Goal: Answer question/provide support

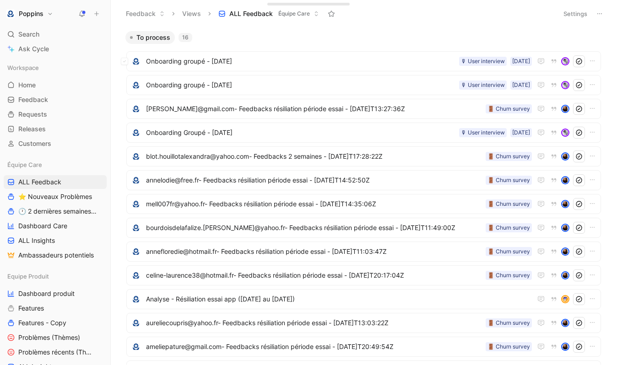
scroll to position [6, 0]
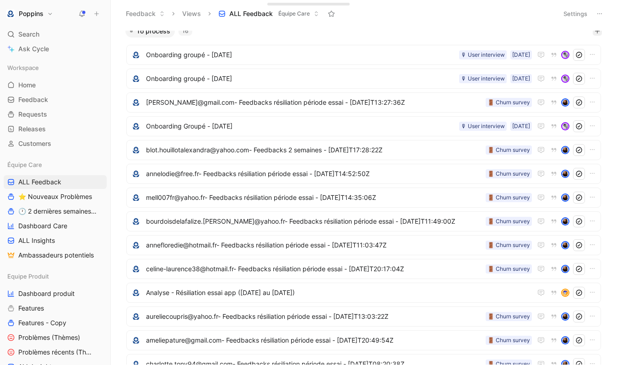
click at [596, 32] on icon "button" at bounding box center [597, 30] width 5 height 5
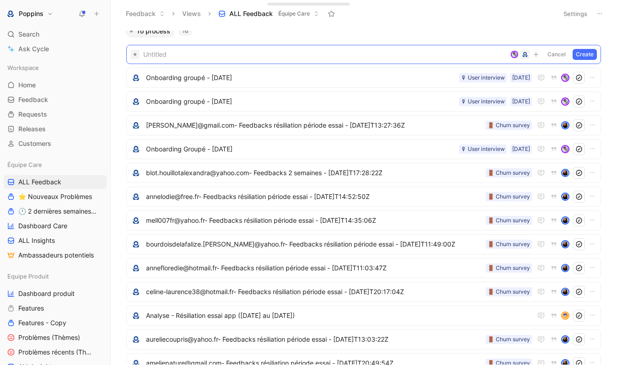
paste span
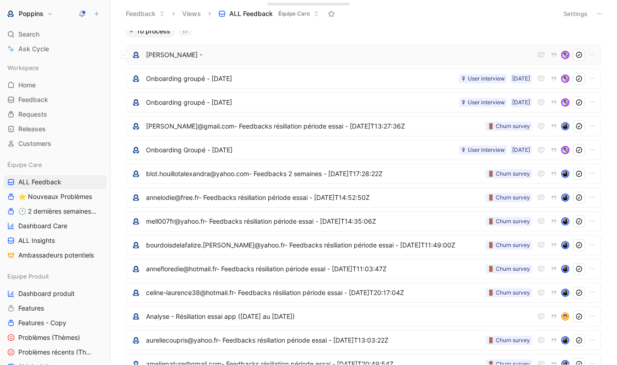
click at [257, 53] on span "[PERSON_NAME] -" at bounding box center [339, 54] width 386 height 11
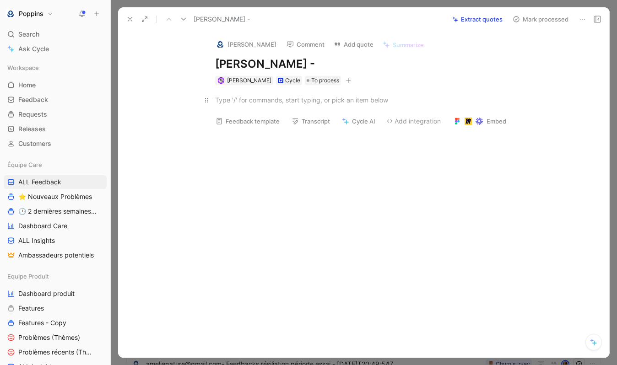
click at [286, 98] on div at bounding box center [373, 100] width 317 height 10
click at [251, 100] on div at bounding box center [373, 100] width 317 height 10
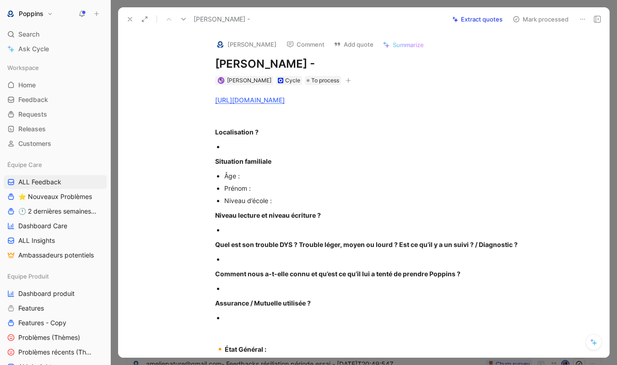
click at [256, 108] on div "[URL][DOMAIN_NAME] Localisation ? Situation familiale Âge : Prénom : Niveau d’é…" at bounding box center [373, 337] width 472 height 505
click at [245, 110] on p at bounding box center [374, 116] width 352 height 15
click at [225, 115] on div at bounding box center [373, 116] width 317 height 10
paste div
click at [235, 147] on div at bounding box center [378, 147] width 308 height 10
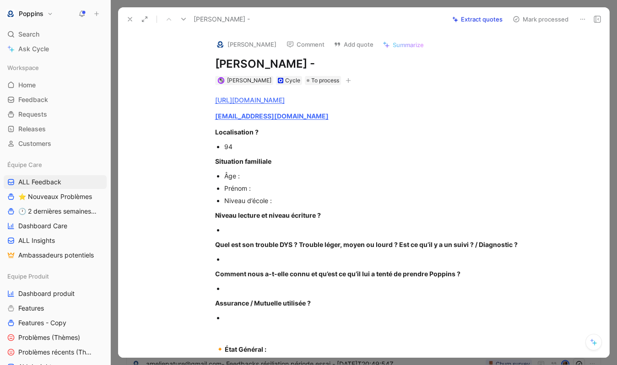
click at [269, 179] on div "Âge :" at bounding box center [378, 176] width 308 height 10
click at [270, 197] on div "Niveau d’école :" at bounding box center [378, 201] width 308 height 10
click at [268, 185] on div "Prénom :" at bounding box center [378, 189] width 308 height 10
click at [277, 194] on p "Prénom : Louna" at bounding box center [378, 188] width 308 height 12
click at [279, 230] on div at bounding box center [378, 230] width 308 height 10
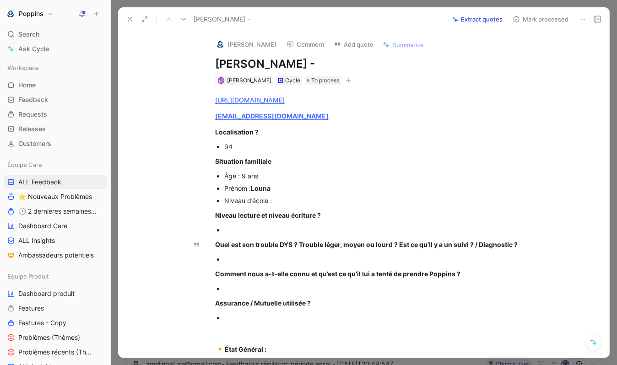
click at [265, 256] on div at bounding box center [378, 260] width 308 height 10
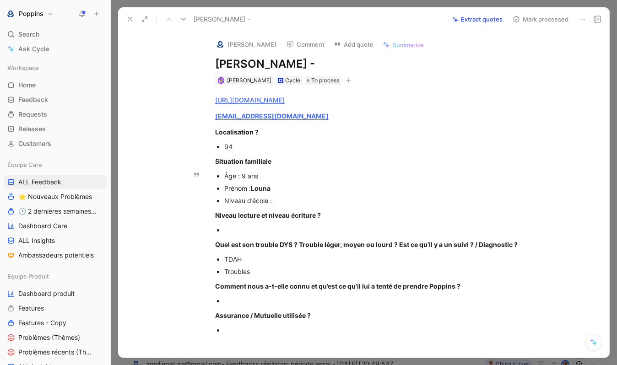
click at [297, 201] on div "Niveau d’école :" at bounding box center [378, 201] width 308 height 10
click at [267, 271] on div "Troubles" at bounding box center [378, 272] width 308 height 10
click at [317, 118] on div "[EMAIL_ADDRESS][DOMAIN_NAME]" at bounding box center [373, 116] width 317 height 10
click at [279, 269] on div "Troubles" at bounding box center [378, 272] width 308 height 10
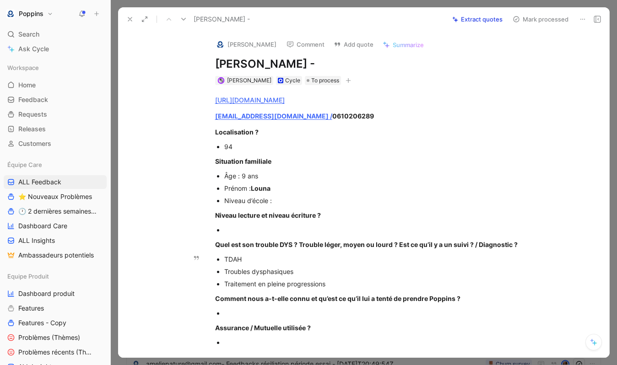
click at [284, 284] on div "Traitement en pleine progressions" at bounding box center [378, 284] width 308 height 10
click at [229, 221] on p "Niveau lecture et niveau écriture ?" at bounding box center [374, 215] width 352 height 15
click at [240, 228] on div at bounding box center [378, 230] width 308 height 10
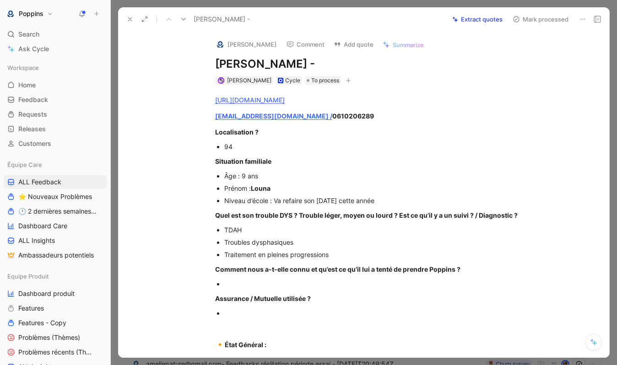
click at [274, 287] on div at bounding box center [378, 284] width 308 height 10
click at [298, 208] on p "Quel est son trouble DYS ? Trouble léger, moyen ou lourd ? Est ce qu’il y a un …" at bounding box center [374, 215] width 352 height 15
click at [320, 60] on h1 "[PERSON_NAME] -" at bounding box center [373, 64] width 317 height 15
click at [344, 84] on button "button" at bounding box center [348, 80] width 9 height 9
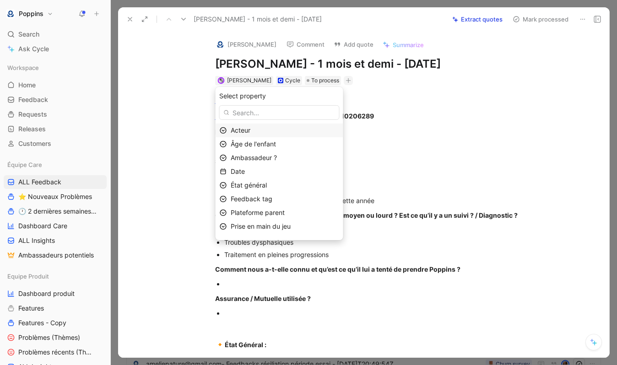
click at [299, 131] on div "Acteur" at bounding box center [285, 130] width 109 height 11
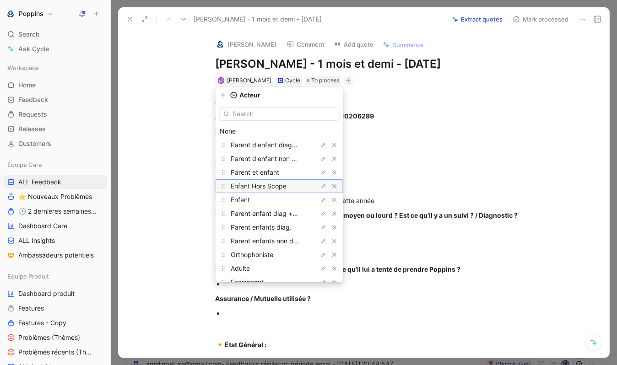
click at [287, 185] on span "Enfant Hors Scope" at bounding box center [259, 186] width 56 height 8
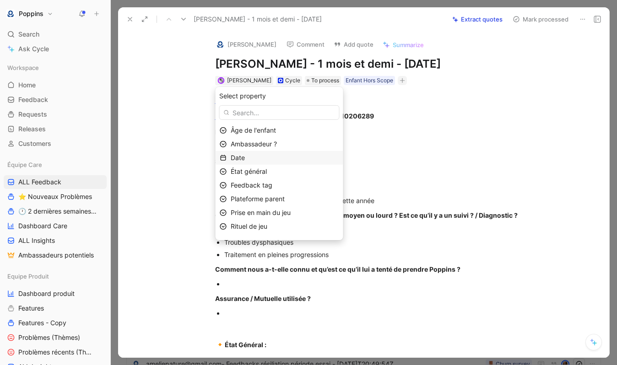
click at [283, 153] on div "Date" at bounding box center [285, 158] width 109 height 11
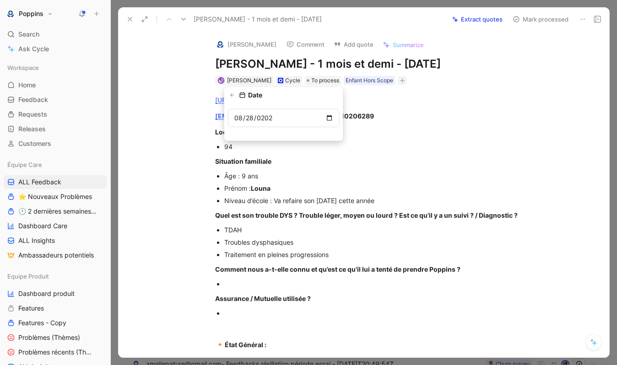
type input "[DATE]"
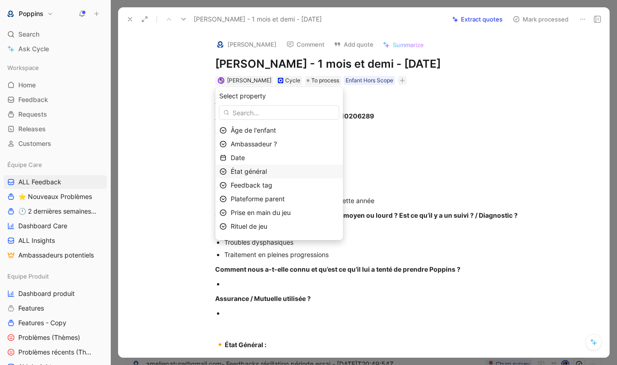
click at [280, 172] on div "État général" at bounding box center [285, 171] width 109 height 11
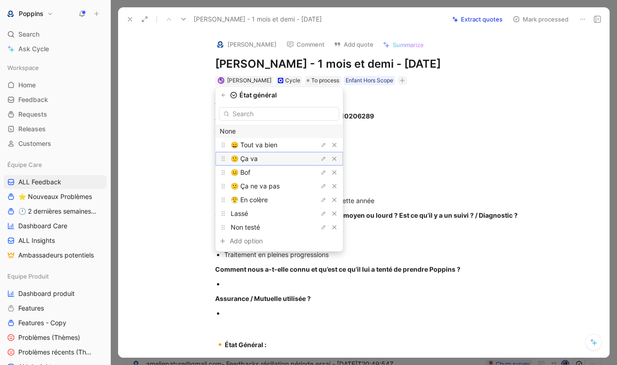
click at [277, 159] on div "🙂 Ça va" at bounding box center [265, 158] width 69 height 11
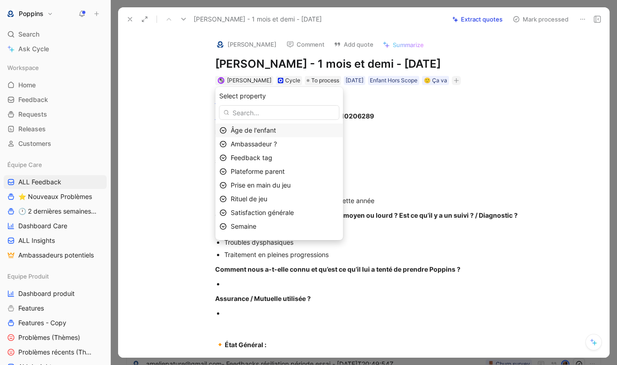
click at [274, 133] on span "Âge de l'enfant" at bounding box center [253, 130] width 45 height 8
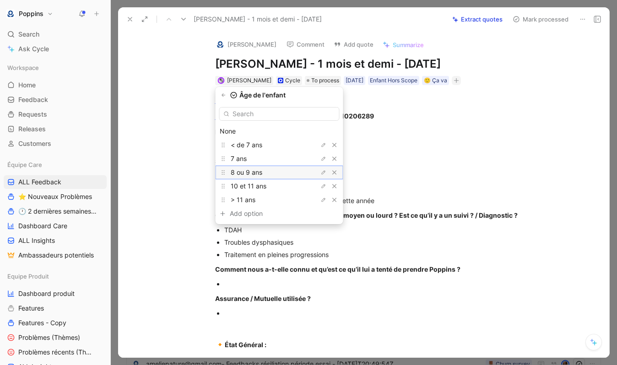
click at [262, 172] on span "8 ou 9 ans" at bounding box center [247, 173] width 32 height 8
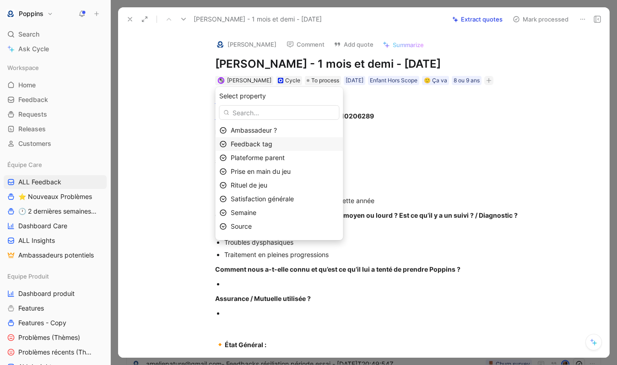
click at [273, 147] on span "Feedback tag" at bounding box center [252, 144] width 42 height 8
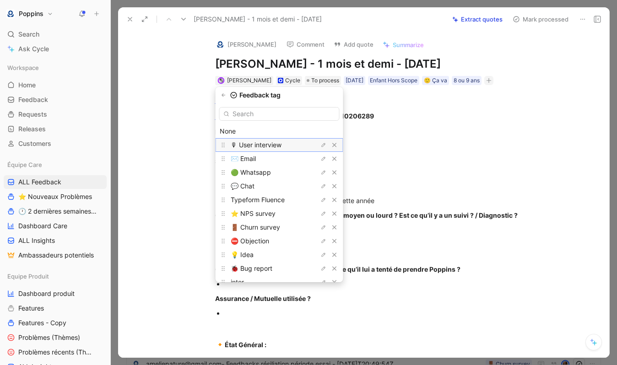
click at [279, 142] on span "🎙 User interview" at bounding box center [256, 145] width 51 height 8
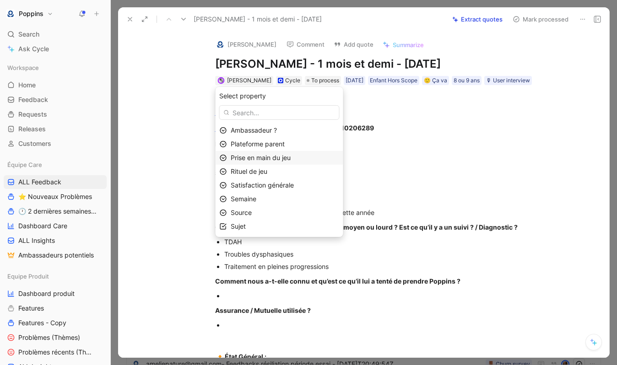
click at [277, 157] on span "Prise en main du jeu" at bounding box center [261, 158] width 60 height 8
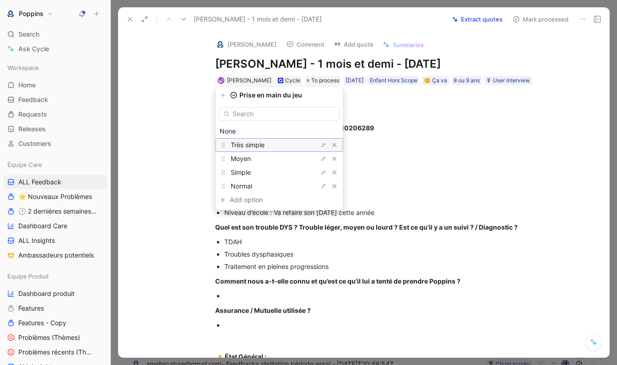
click at [276, 145] on div "Très simple" at bounding box center [265, 145] width 69 height 11
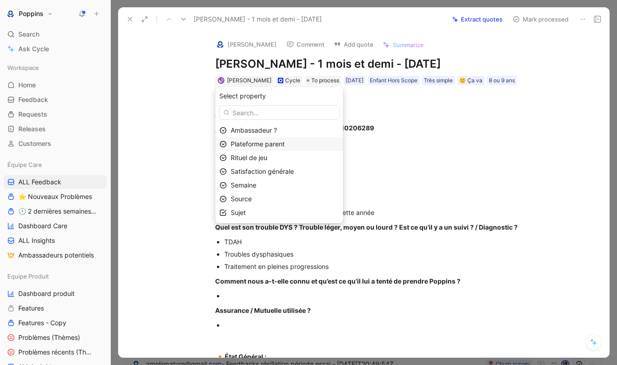
click at [273, 145] on span "Plateforme parent" at bounding box center [258, 144] width 54 height 8
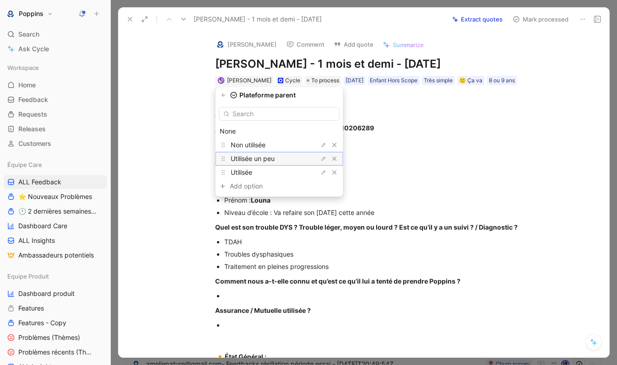
click at [274, 156] on span "Utilisée un peu" at bounding box center [253, 159] width 44 height 8
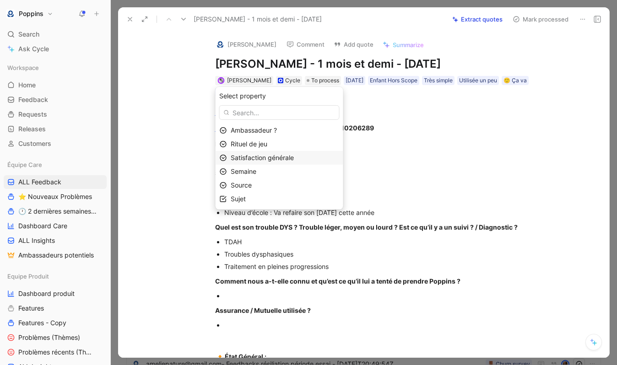
click at [276, 156] on span "Satisfaction générale" at bounding box center [262, 158] width 63 height 8
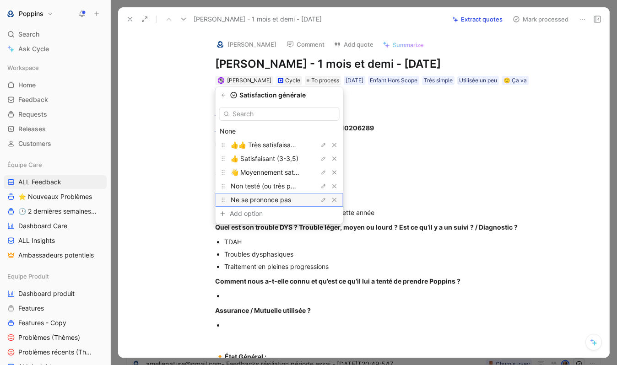
click at [273, 197] on span "Ne se prononce pas" at bounding box center [261, 200] width 60 height 8
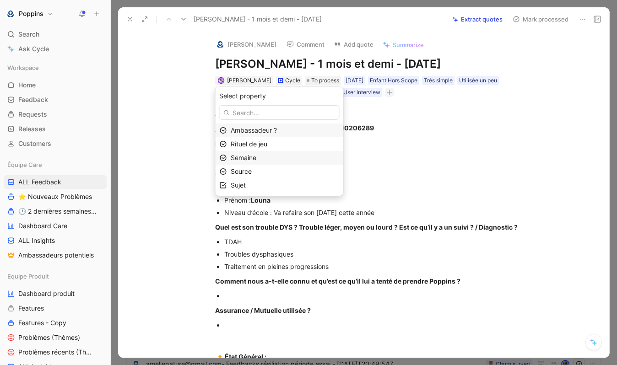
click at [268, 159] on div "Semaine" at bounding box center [285, 158] width 109 height 11
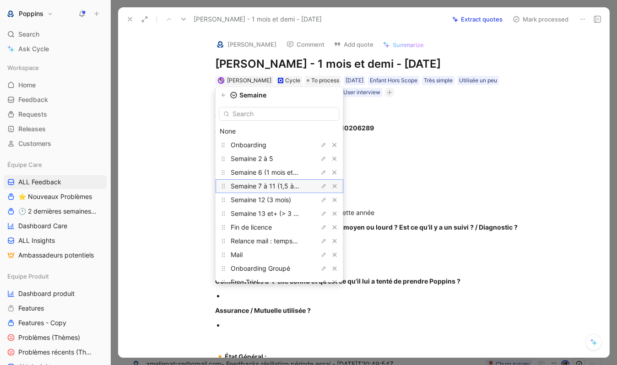
click at [275, 183] on span "Semaine 7 à 11 (1,5 à 3 mois)" at bounding box center [274, 186] width 87 height 8
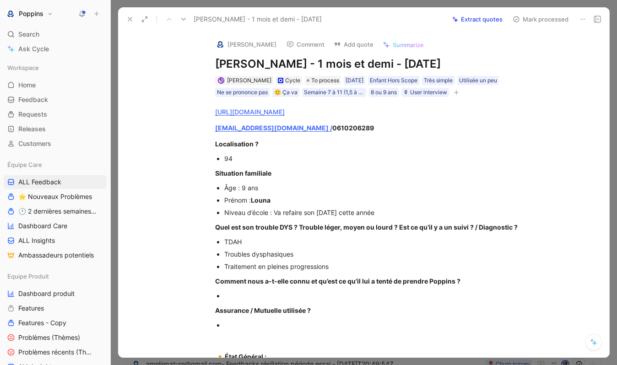
scroll to position [43, 0]
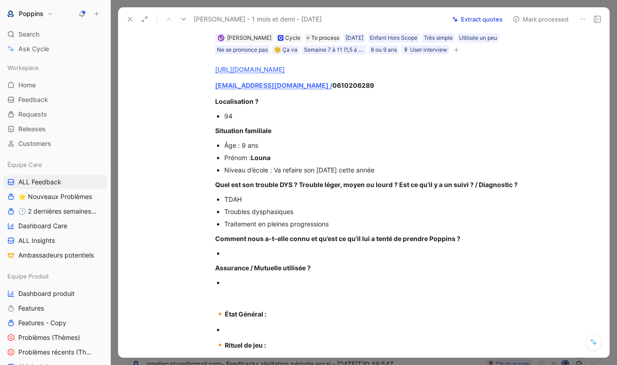
click at [286, 251] on div at bounding box center [378, 254] width 308 height 10
click at [335, 225] on div "Traitement en pleines progressions" at bounding box center [378, 224] width 308 height 10
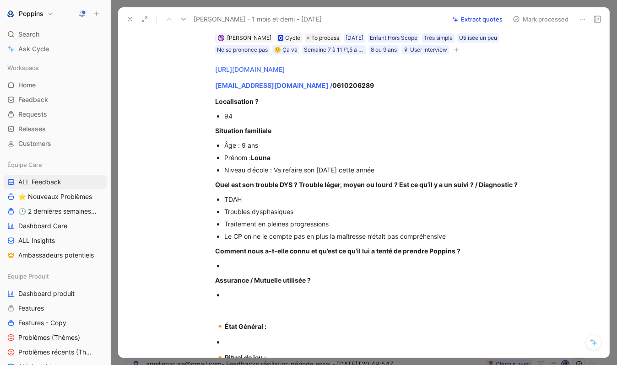
click at [279, 267] on div at bounding box center [378, 266] width 308 height 10
click at [239, 294] on div at bounding box center [378, 295] width 308 height 10
click at [248, 268] on div "Fb" at bounding box center [378, 266] width 308 height 10
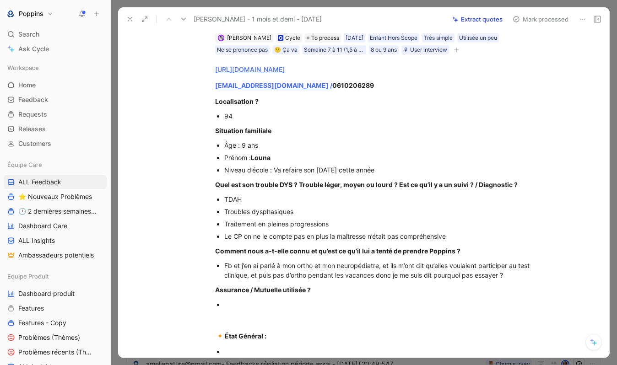
click at [275, 300] on div at bounding box center [378, 305] width 308 height 10
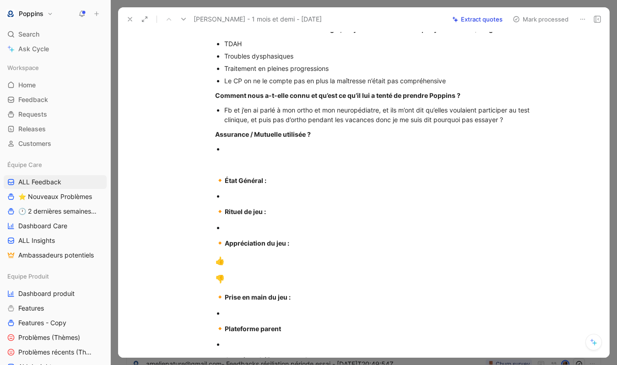
scroll to position [206, 0]
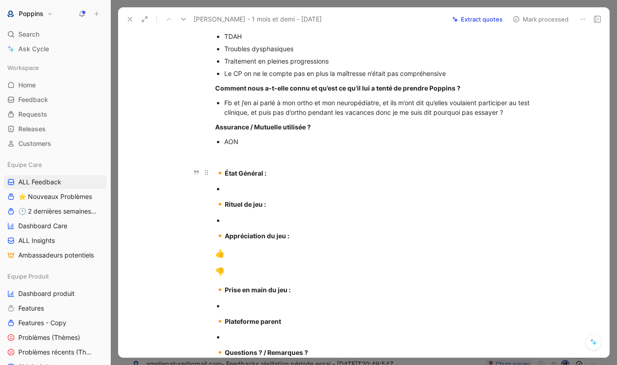
click at [282, 180] on p "🔸 État Général :" at bounding box center [374, 173] width 352 height 17
click at [269, 186] on div at bounding box center [378, 189] width 308 height 10
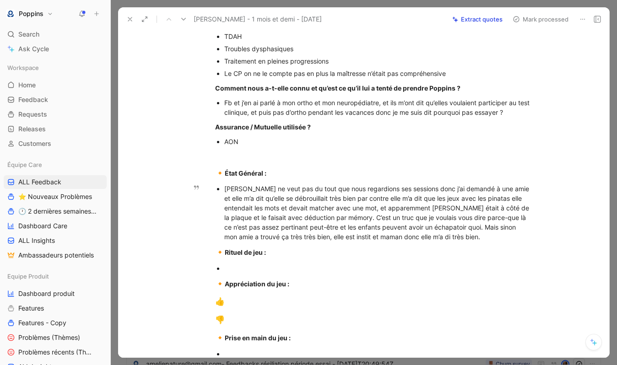
click at [421, 233] on div "[PERSON_NAME] ne veut pas du tout que nous regardions ses sessions donc j’ai de…" at bounding box center [378, 213] width 308 height 58
click at [463, 236] on div "[PERSON_NAME] ne veut pas du tout que nous regardions ses sessions donc j’ai de…" at bounding box center [378, 213] width 308 height 58
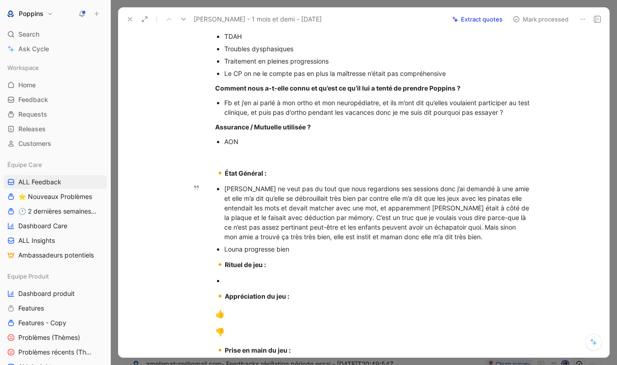
click at [224, 250] on div "Louna progresse bien" at bounding box center [378, 250] width 308 height 10
click at [334, 250] on div "Je vois que Louna progresse bien" at bounding box center [378, 250] width 308 height 10
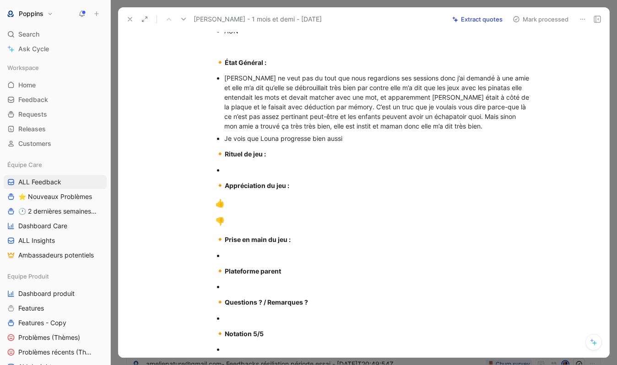
scroll to position [327, 0]
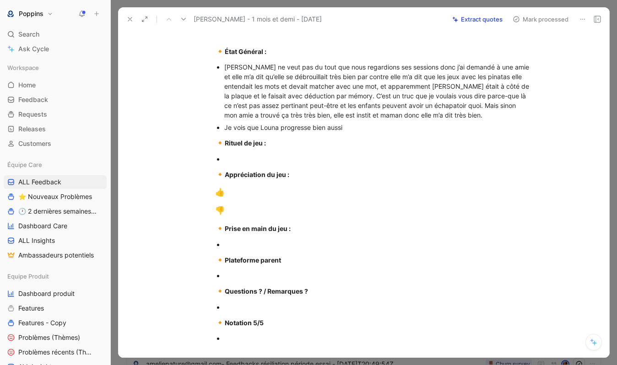
click at [221, 146] on span "🔸" at bounding box center [220, 142] width 10 height 9
drag, startPoint x: 218, startPoint y: 144, endPoint x: 275, endPoint y: 364, distance: 227.6
click at [275, 364] on div "Feedback Views ALL Feedback Équipe Care Settings To process 17 [PERSON_NAME] - …" at bounding box center [364, 182] width 507 height 365
click at [269, 335] on div at bounding box center [378, 339] width 308 height 10
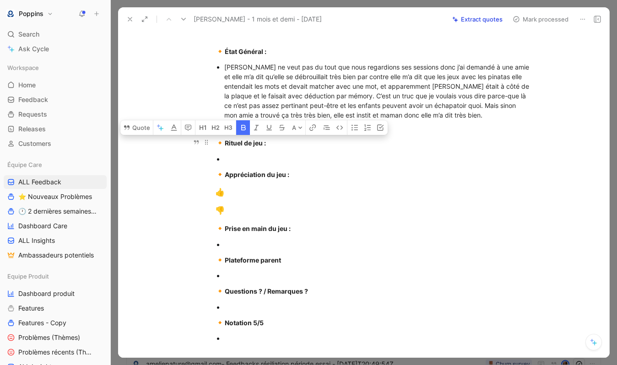
drag, startPoint x: 260, startPoint y: 339, endPoint x: 218, endPoint y: 147, distance: 196.8
click at [218, 147] on div "[URL][DOMAIN_NAME] [EMAIL_ADDRESS][DOMAIN_NAME] / 0610206289 Localisation ? 94 …" at bounding box center [373, 61] width 472 height 583
drag, startPoint x: 280, startPoint y: 333, endPoint x: 202, endPoint y: 148, distance: 201.2
click at [202, 148] on div "[URL][DOMAIN_NAME] [EMAIL_ADDRESS][DOMAIN_NAME] / 0610206289 Localisation ? 94 …" at bounding box center [373, 55] width 472 height 570
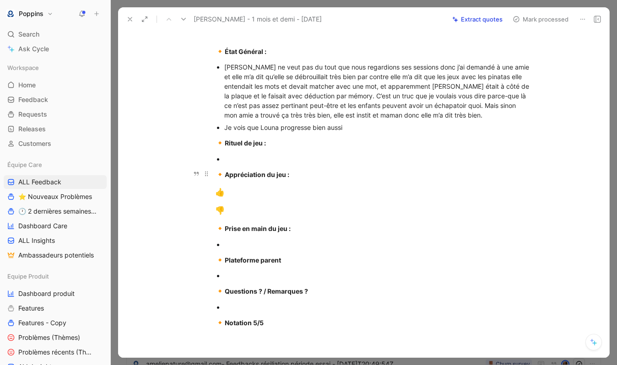
click at [245, 171] on strong "Appréciation du jeu :" at bounding box center [257, 175] width 65 height 8
click at [363, 127] on div "Je vois que Louna progresse bien aussi" at bounding box center [378, 128] width 308 height 10
click at [347, 129] on div "Je vois que Louna progresse bien aussi" at bounding box center [378, 128] width 308 height 10
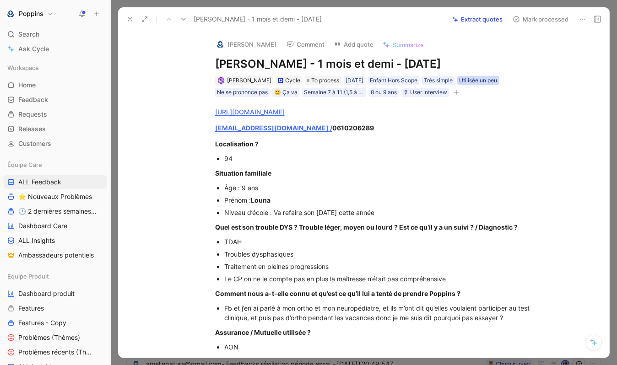
click at [488, 84] on div "Utilisée un peu" at bounding box center [478, 80] width 38 height 9
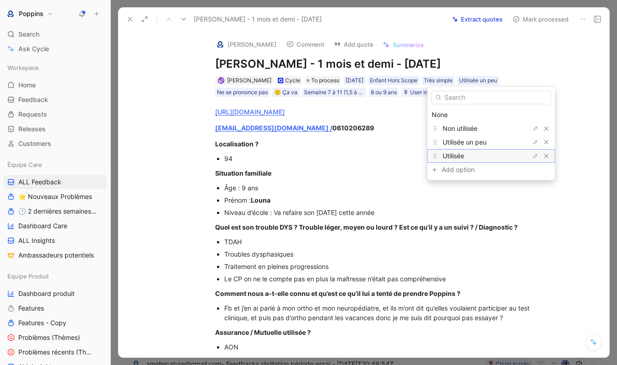
click at [467, 154] on div "Utilisée" at bounding box center [477, 156] width 69 height 11
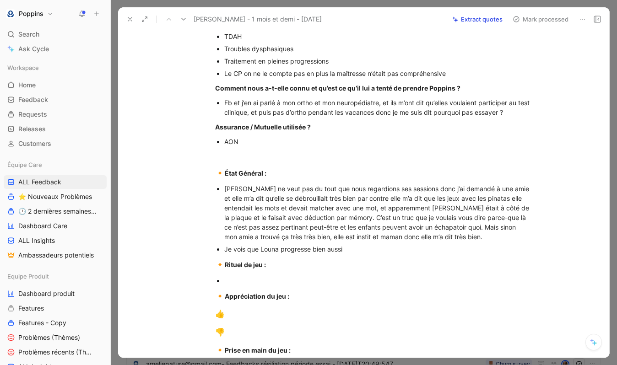
scroll to position [211, 0]
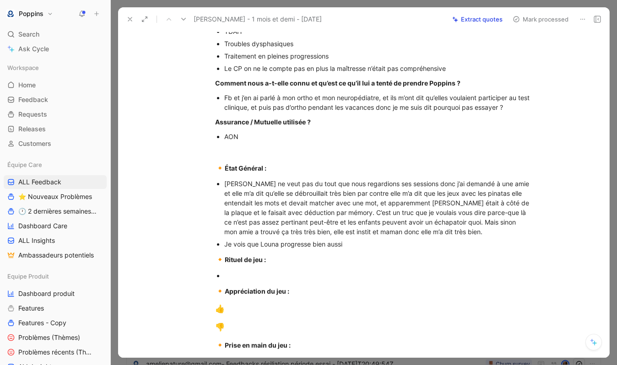
click at [358, 245] on div "Je vois que Louna progresse bien aussi" at bounding box center [378, 245] width 308 height 10
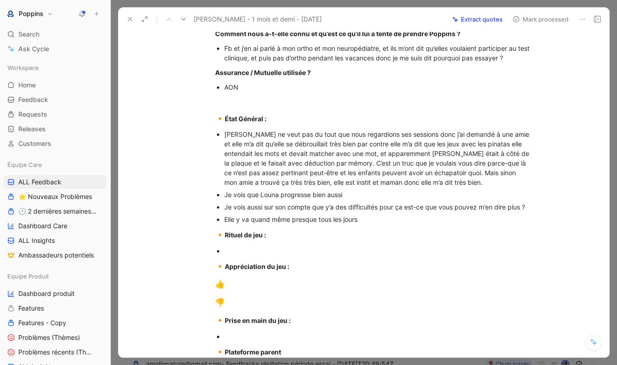
scroll to position [263, 0]
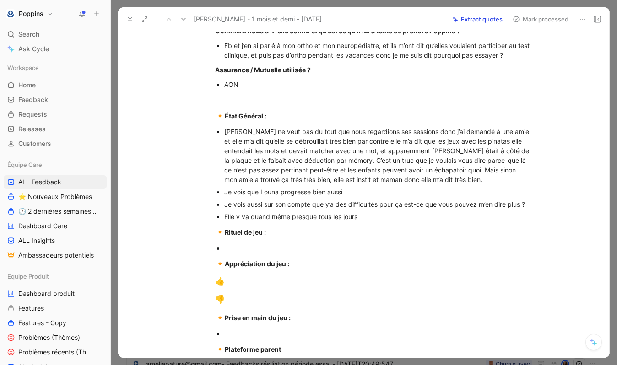
click at [214, 235] on p "🔸 Rituel de jeu :" at bounding box center [374, 232] width 352 height 17
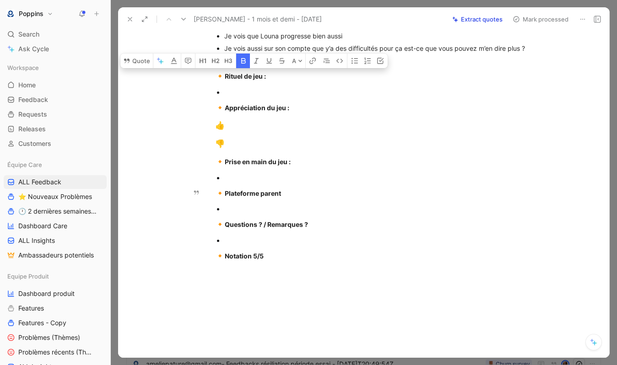
scroll to position [443, 0]
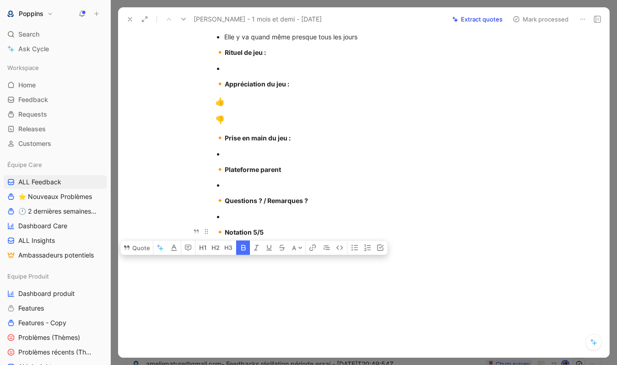
drag, startPoint x: 216, startPoint y: 235, endPoint x: 267, endPoint y: 234, distance: 50.8
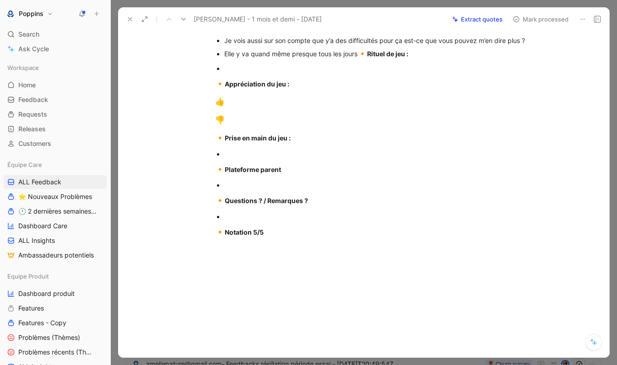
scroll to position [427, 0]
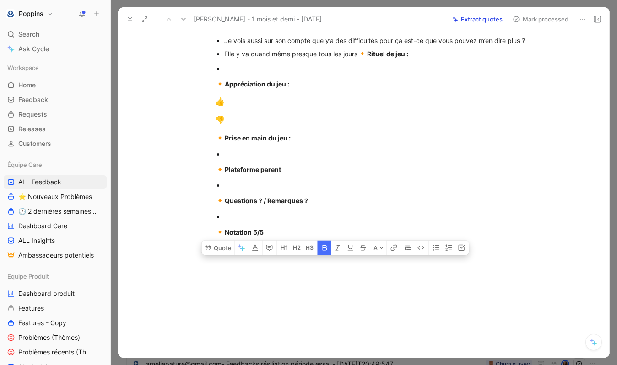
drag, startPoint x: 268, startPoint y: 229, endPoint x: 389, endPoint y: 61, distance: 206.8
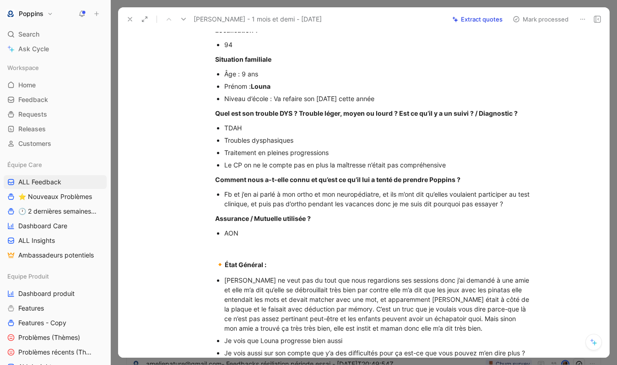
scroll to position [0, 0]
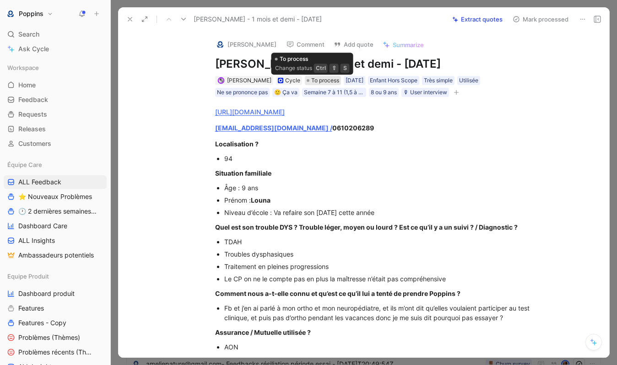
click at [314, 79] on span "To process" at bounding box center [325, 80] width 28 height 9
click at [459, 93] on icon "button" at bounding box center [456, 92] width 5 height 5
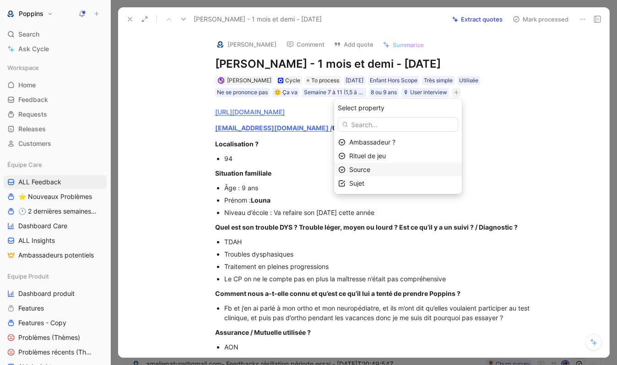
click at [404, 170] on div "Source" at bounding box center [403, 169] width 109 height 11
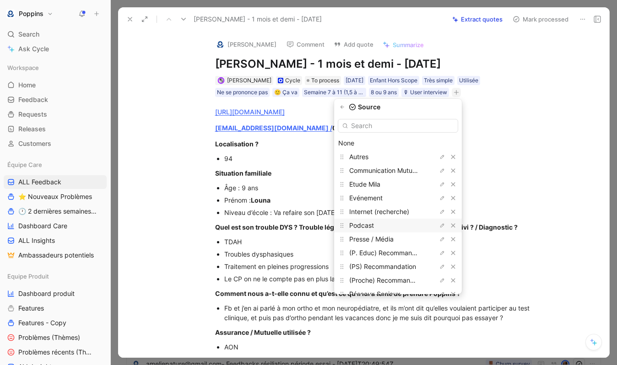
scroll to position [24, 0]
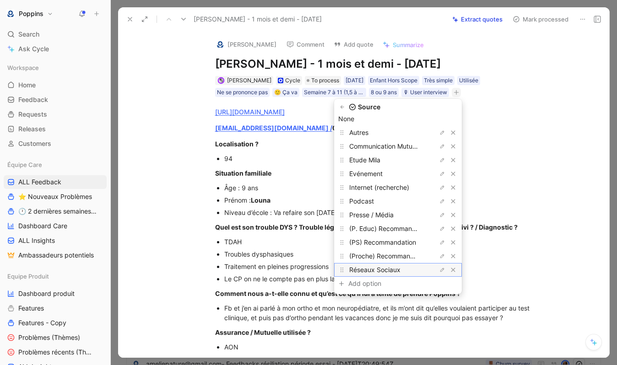
click at [384, 271] on span "Réseaux Sociaux" at bounding box center [374, 270] width 51 height 8
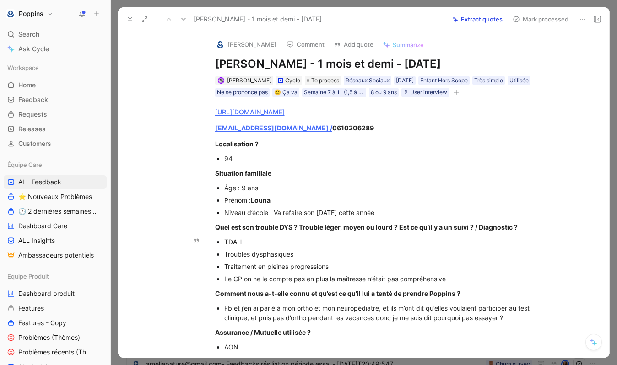
scroll to position [245, 0]
